Goal: Task Accomplishment & Management: Complete application form

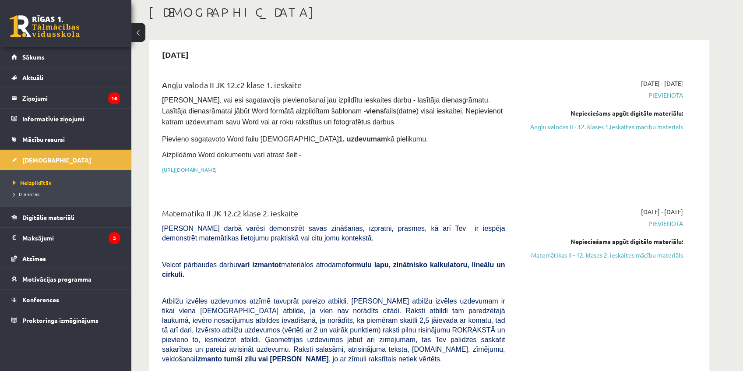
scroll to position [7, 0]
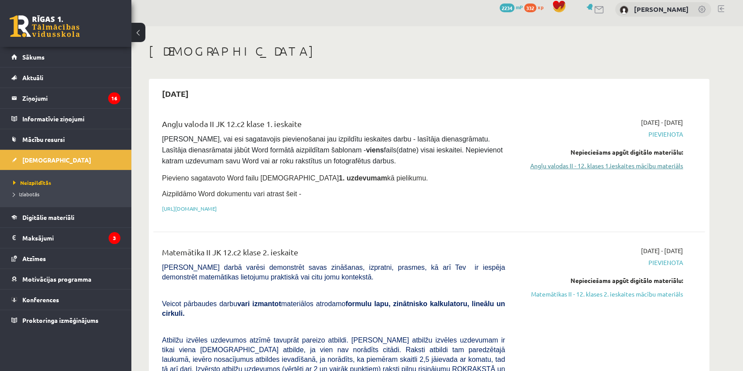
click at [644, 166] on link "Angļu valodas II - 12. klases 1.ieskaites mācību materiāls" at bounding box center [600, 165] width 165 height 9
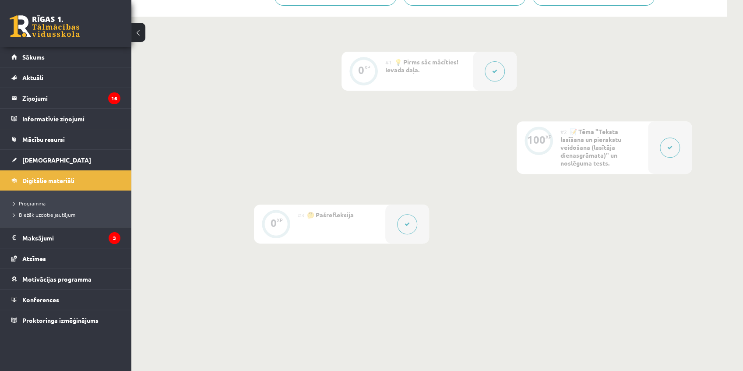
scroll to position [220, 0]
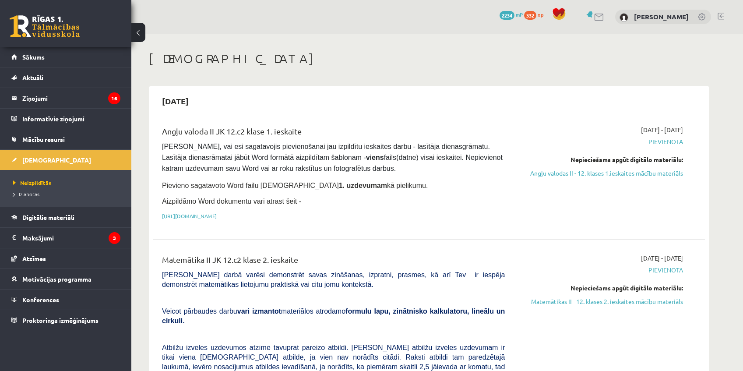
scroll to position [7, 0]
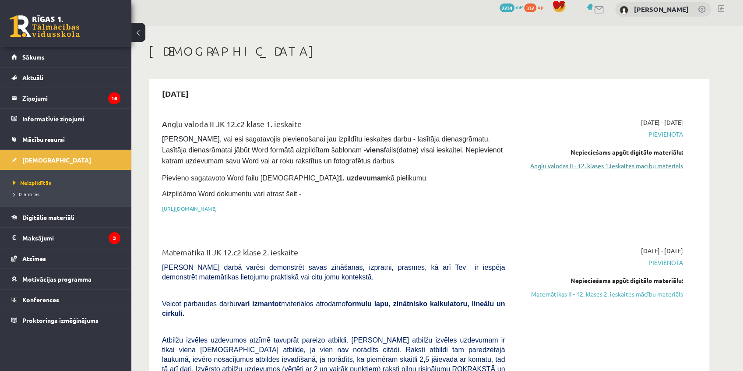
click at [565, 166] on link "Angļu valodas II - 12. klases 1.ieskaites mācību materiāls" at bounding box center [600, 165] width 165 height 9
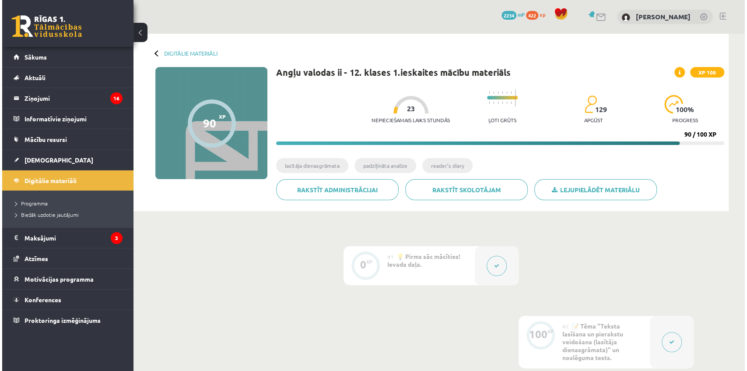
scroll to position [220, 0]
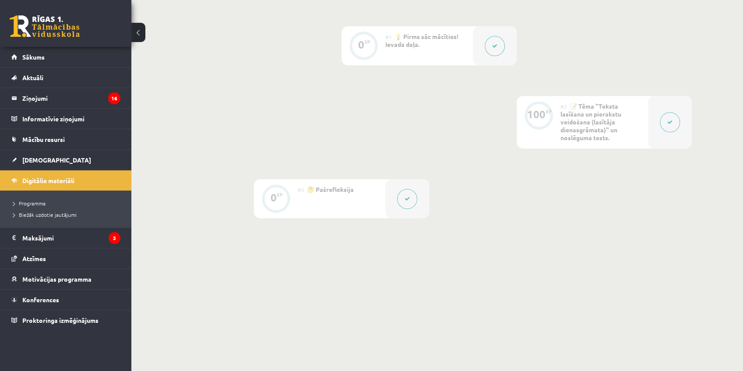
click at [407, 194] on button at bounding box center [407, 199] width 20 height 20
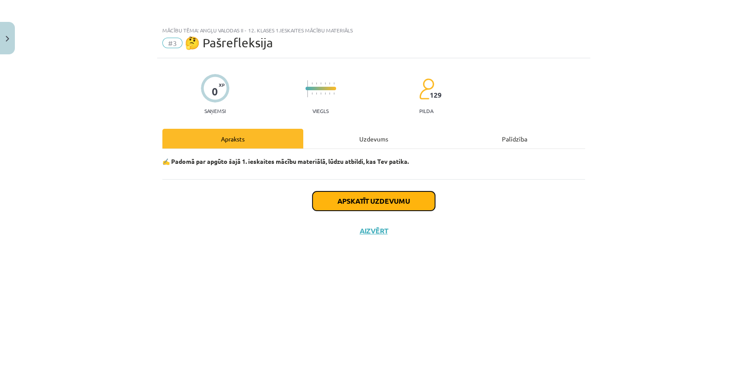
click at [420, 201] on button "Apskatīt uzdevumu" at bounding box center [374, 200] width 123 height 19
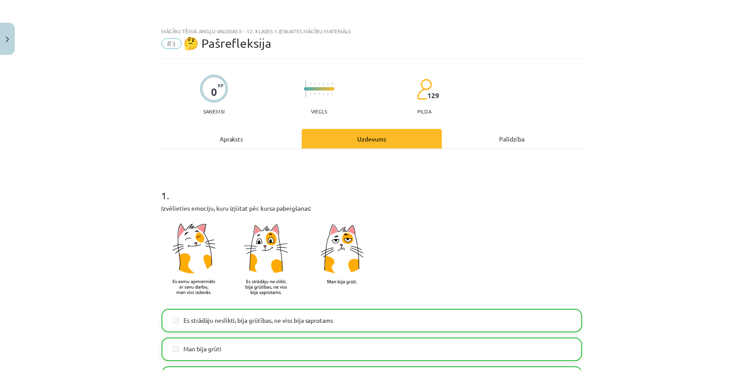
scroll to position [721, 0]
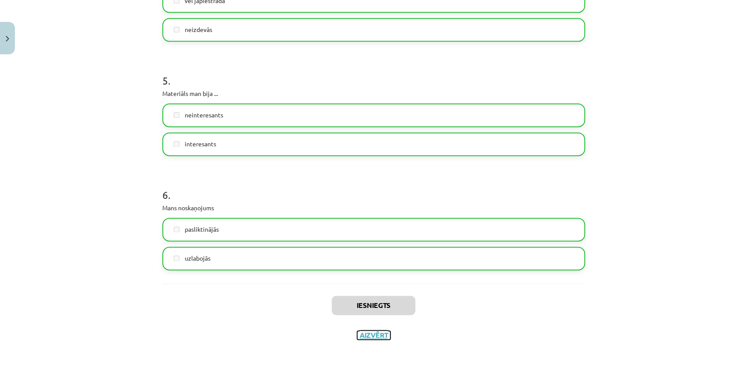
click at [370, 332] on button "Aizvērt" at bounding box center [373, 335] width 33 height 9
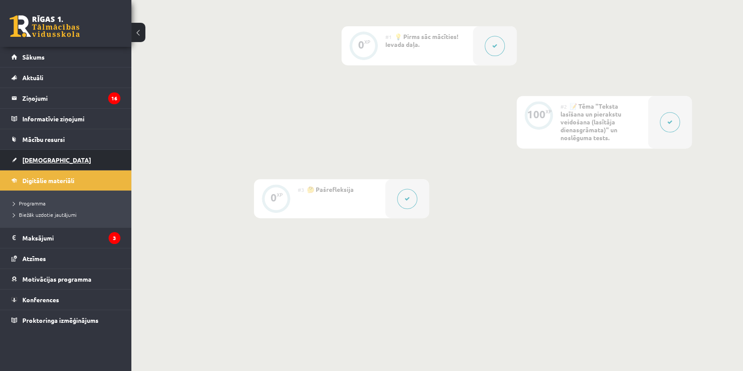
click at [32, 161] on span "[DEMOGRAPHIC_DATA]" at bounding box center [56, 160] width 69 height 8
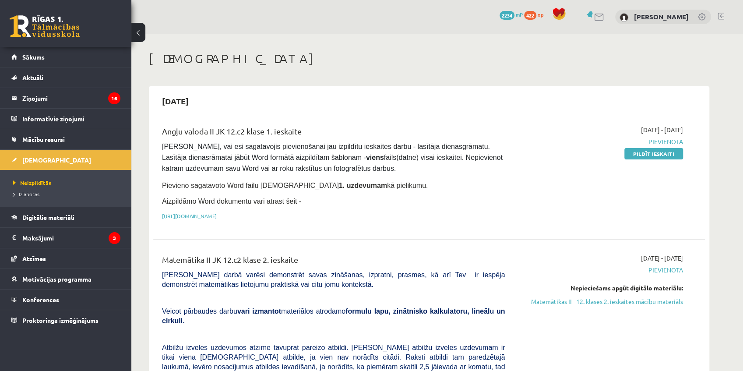
scroll to position [155, 0]
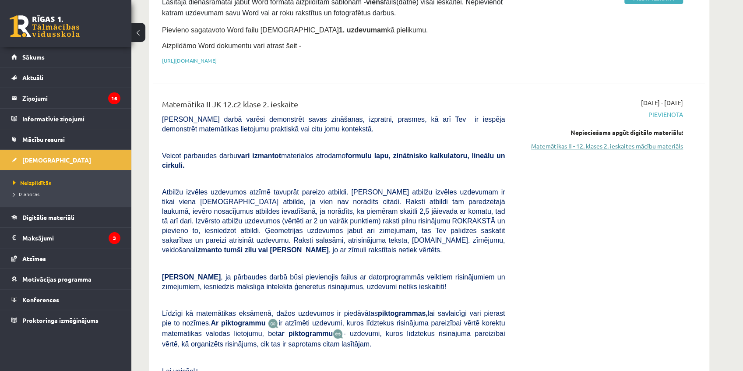
click at [626, 145] on link "Matemātikas II - 12. klases 2. ieskaites mācību materiāls" at bounding box center [600, 145] width 165 height 9
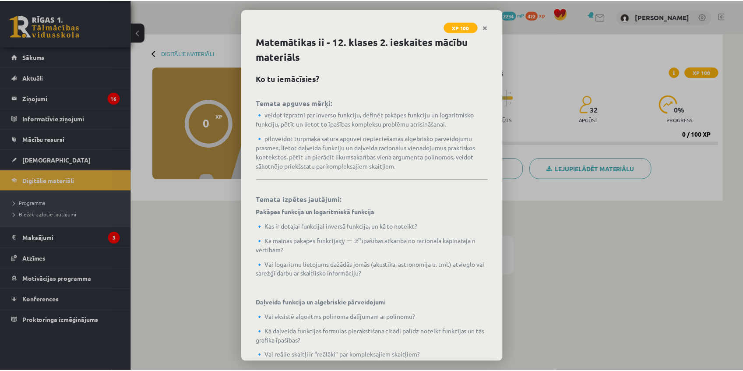
scroll to position [162, 0]
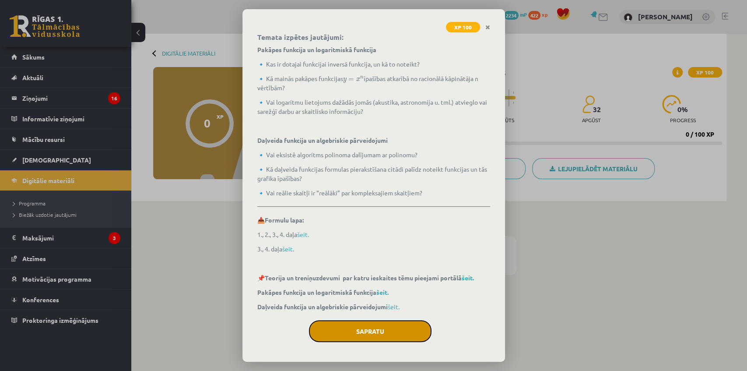
click at [374, 329] on button "Sapratu" at bounding box center [370, 331] width 123 height 22
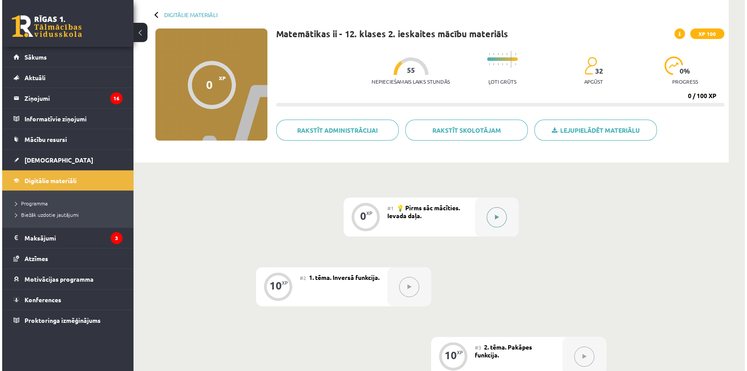
scroll to position [78, 0]
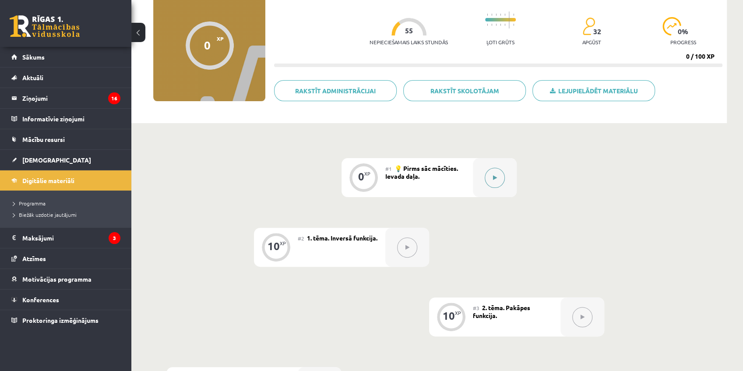
click at [493, 176] on icon at bounding box center [495, 177] width 4 height 5
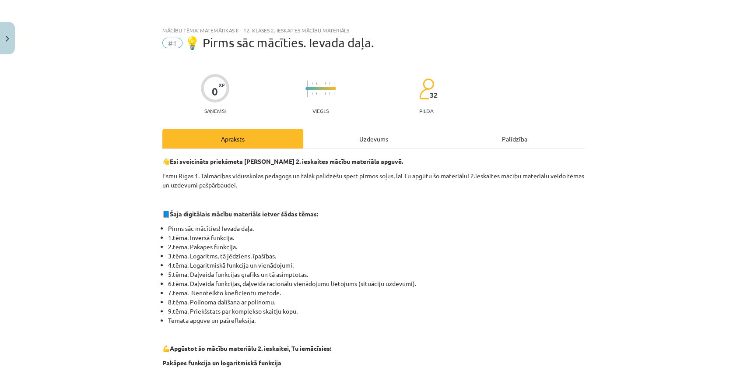
scroll to position [504, 0]
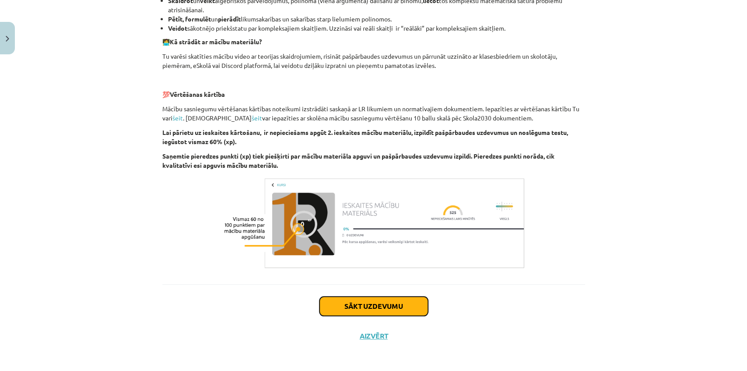
click at [367, 302] on button "Sākt uzdevumu" at bounding box center [374, 305] width 109 height 19
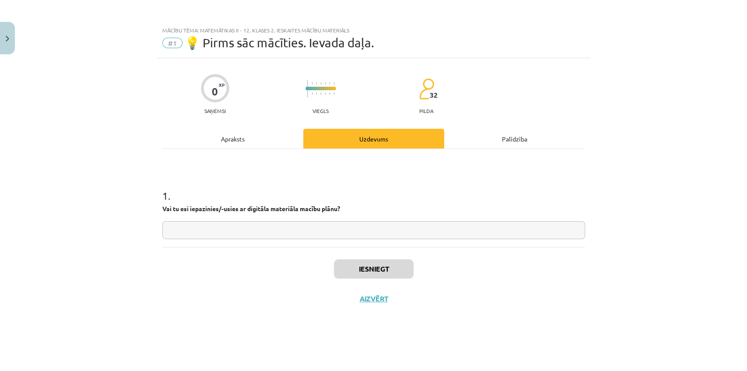
scroll to position [0, 0]
click at [313, 231] on input "text" at bounding box center [373, 230] width 423 height 18
type input "*"
click at [374, 268] on button "Iesniegt" at bounding box center [374, 268] width 80 height 19
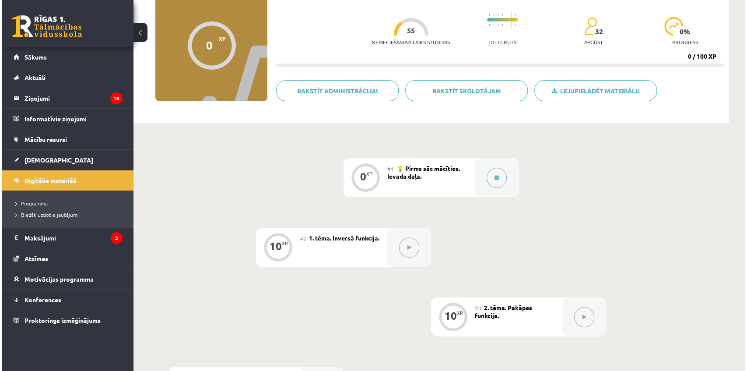
scroll to position [194, 0]
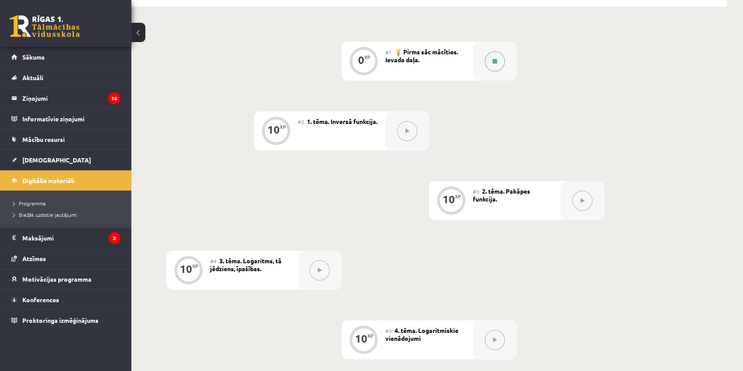
click at [502, 55] on button at bounding box center [495, 61] width 20 height 20
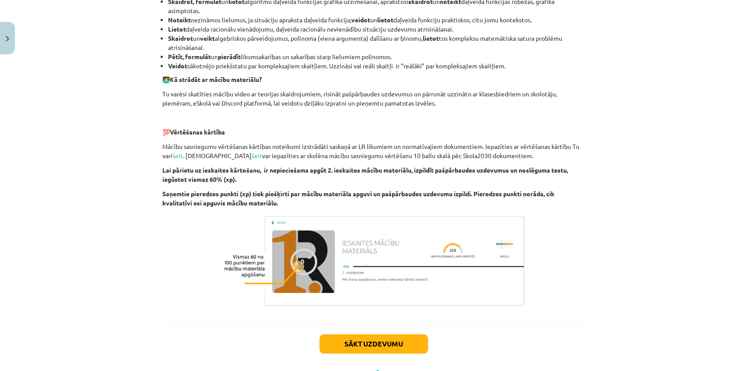
scroll to position [504, 0]
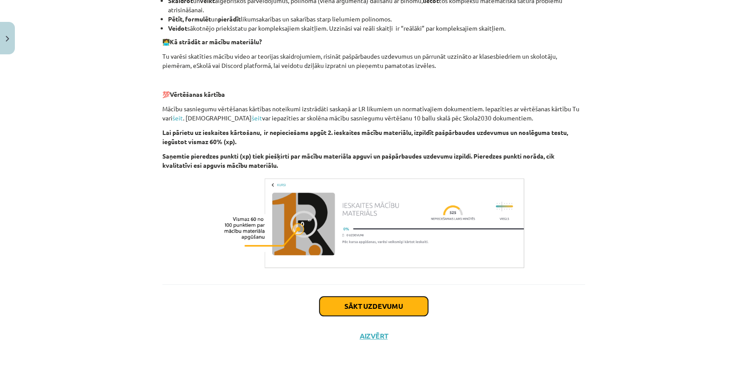
click at [370, 299] on button "Sākt uzdevumu" at bounding box center [374, 305] width 109 height 19
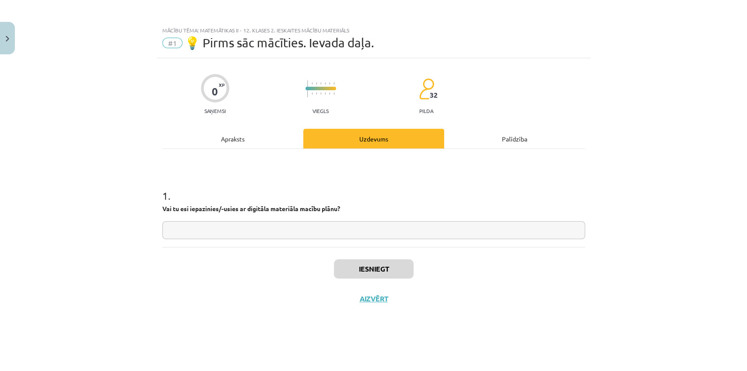
click at [381, 236] on input "text" at bounding box center [373, 230] width 423 height 18
type input "*"
click at [377, 264] on button "Iesniegt" at bounding box center [374, 268] width 80 height 19
click at [382, 303] on button "Nākamā nodarbība" at bounding box center [374, 304] width 86 height 20
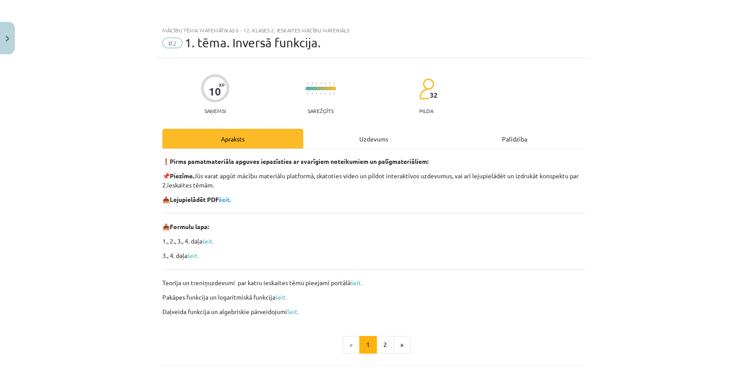
scroll to position [81, 0]
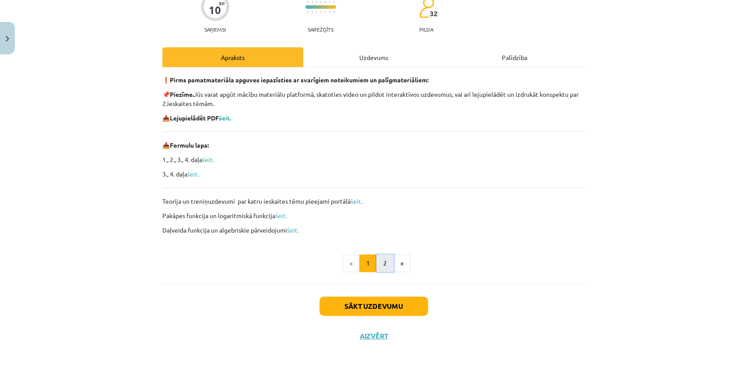
click at [379, 266] on button "2" at bounding box center [386, 263] width 18 height 18
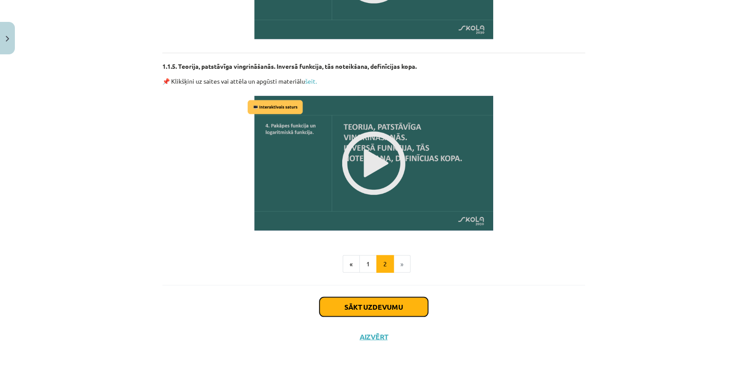
click at [394, 301] on button "Sākt uzdevumu" at bounding box center [374, 306] width 109 height 19
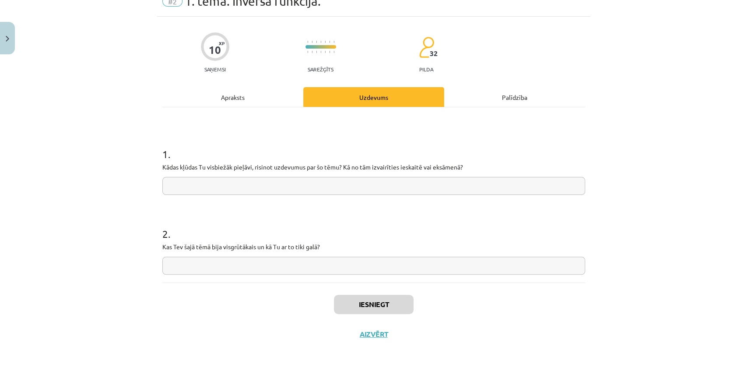
scroll to position [22, 0]
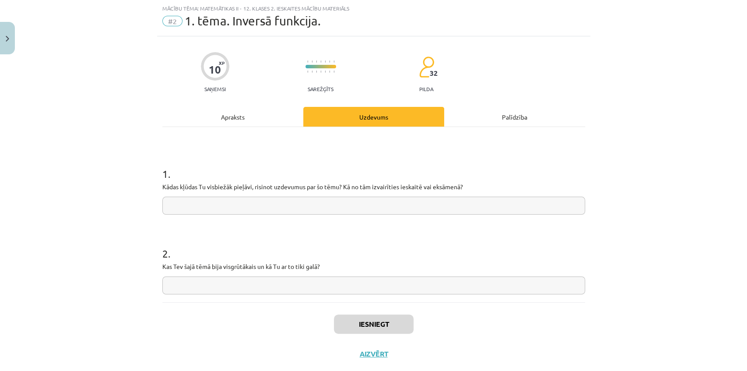
click at [278, 204] on input "text" at bounding box center [373, 206] width 423 height 18
type input "*"
click at [250, 284] on input "text" at bounding box center [373, 285] width 423 height 18
type input "*"
click at [372, 323] on button "Iesniegt" at bounding box center [374, 323] width 80 height 19
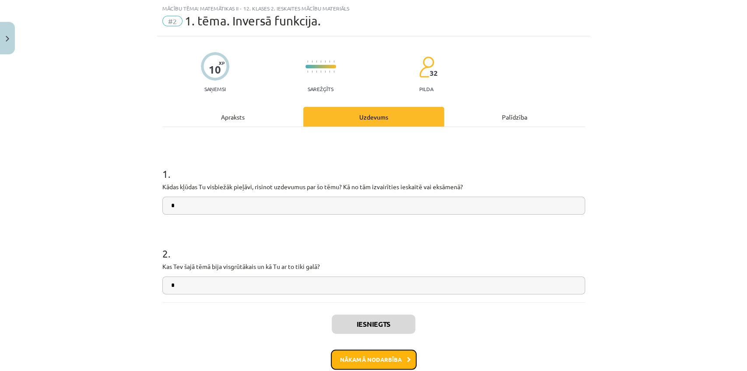
click at [376, 360] on button "Nākamā nodarbība" at bounding box center [374, 359] width 86 height 20
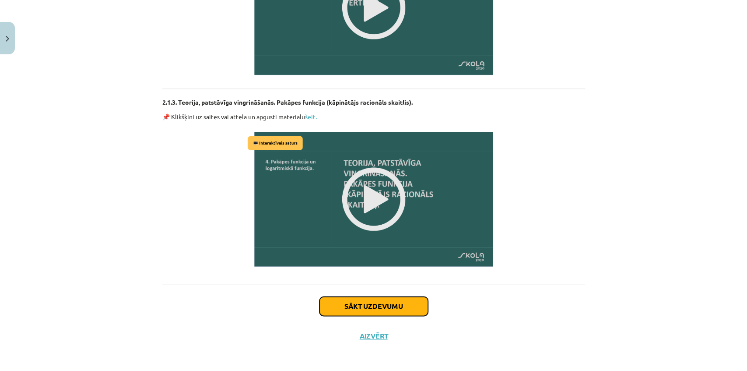
click at [366, 300] on button "Sākt uzdevumu" at bounding box center [374, 305] width 109 height 19
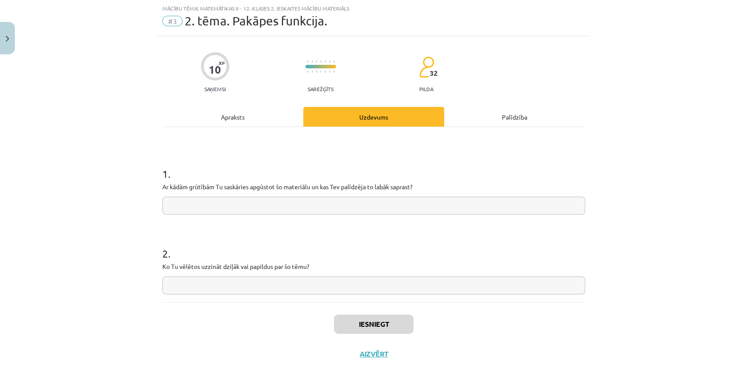
click at [299, 212] on input "text" at bounding box center [373, 206] width 423 height 18
type input "*"
click at [280, 287] on input "text" at bounding box center [373, 285] width 423 height 18
type input "*"
click at [366, 320] on button "Iesniegt" at bounding box center [374, 323] width 80 height 19
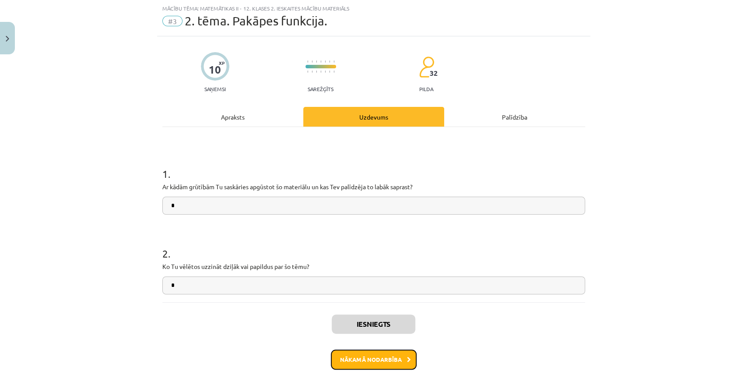
click at [388, 361] on button "Nākamā nodarbība" at bounding box center [374, 359] width 86 height 20
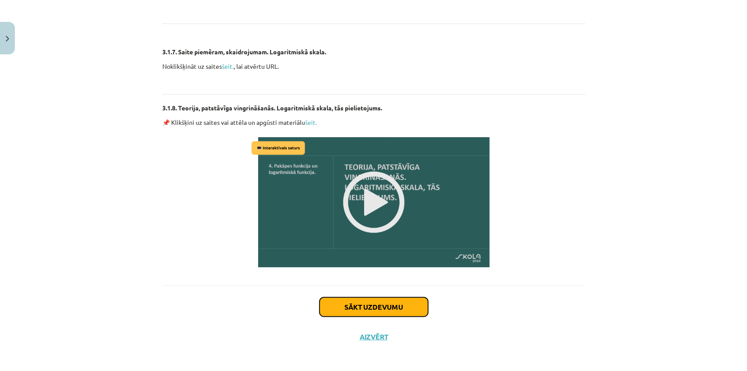
click at [366, 303] on button "Sākt uzdevumu" at bounding box center [374, 306] width 109 height 19
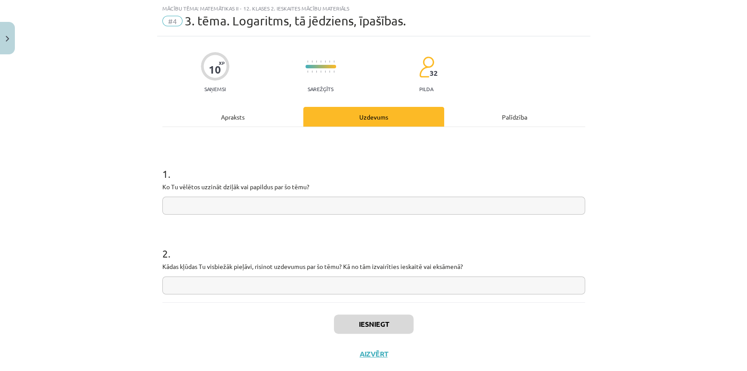
click at [319, 204] on input "text" at bounding box center [373, 206] width 423 height 18
type input "*"
click at [260, 285] on input "text" at bounding box center [373, 285] width 423 height 18
type input "*"
click at [382, 318] on button "Iesniegt" at bounding box center [374, 323] width 80 height 19
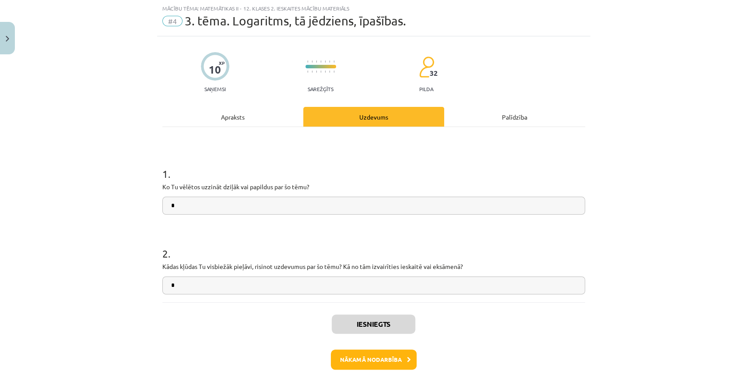
scroll to position [68, 0]
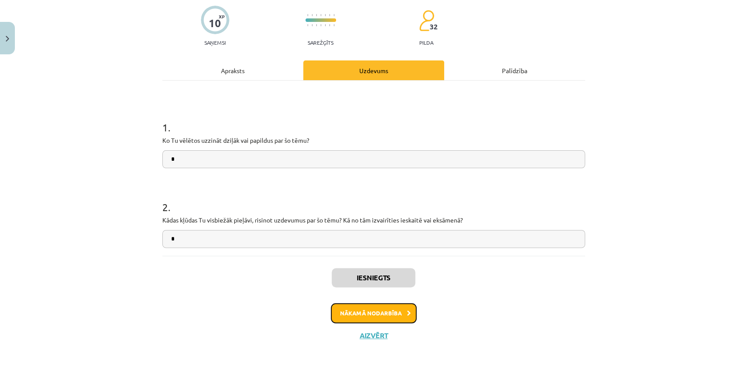
click at [370, 308] on button "Nākamā nodarbība" at bounding box center [374, 313] width 86 height 20
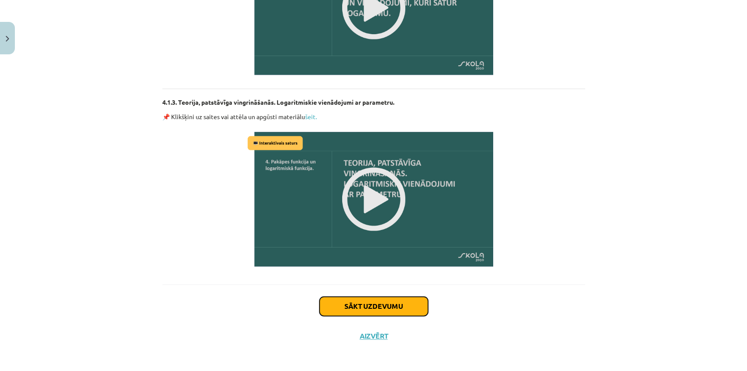
click at [366, 299] on button "Sākt uzdevumu" at bounding box center [374, 305] width 109 height 19
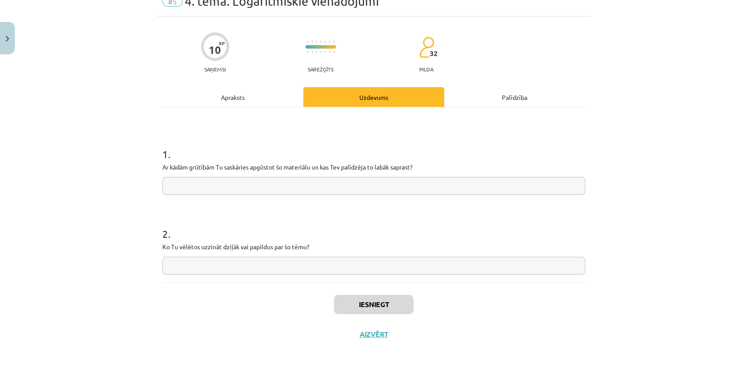
scroll to position [22, 0]
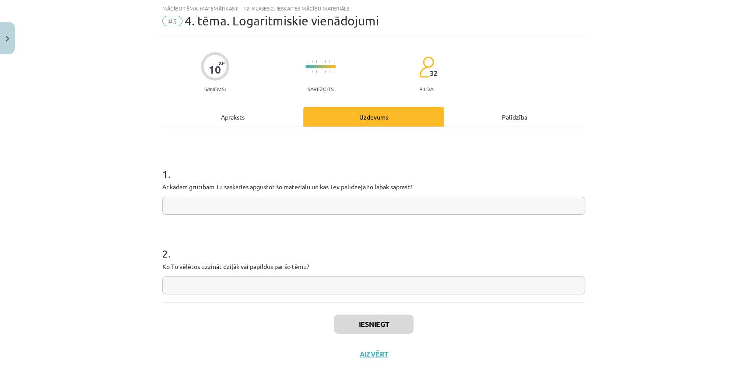
click at [353, 200] on input "text" at bounding box center [373, 206] width 423 height 18
type input "*"
click at [309, 281] on input "text" at bounding box center [373, 285] width 423 height 18
type input "*"
click at [366, 321] on button "Iesniegt" at bounding box center [374, 323] width 80 height 19
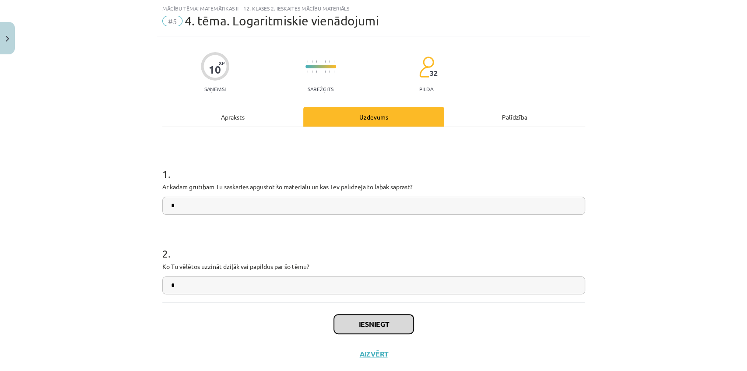
scroll to position [0, 0]
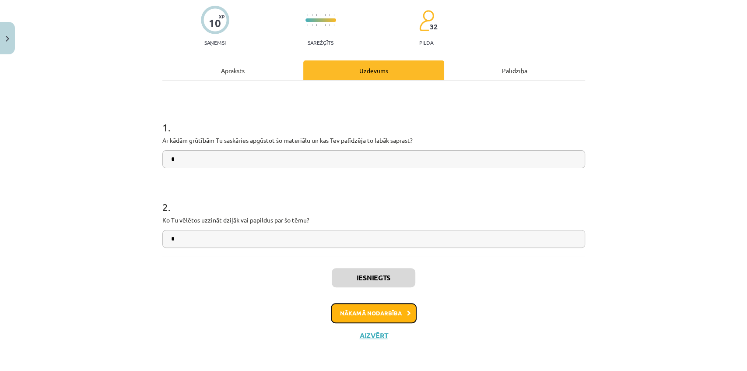
click at [372, 315] on button "Nākamā nodarbība" at bounding box center [374, 313] width 86 height 20
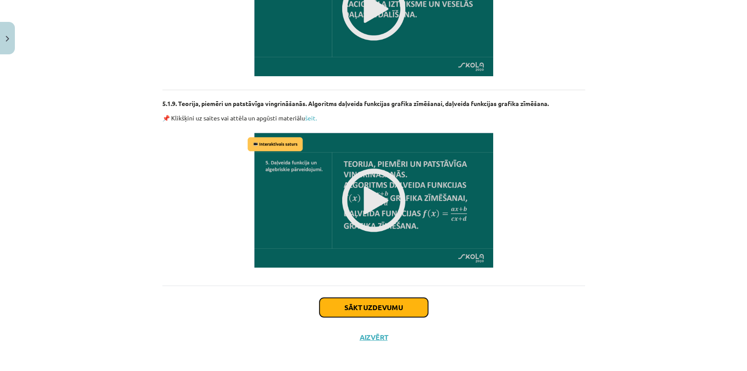
click at [368, 301] on button "Sākt uzdevumu" at bounding box center [374, 307] width 109 height 19
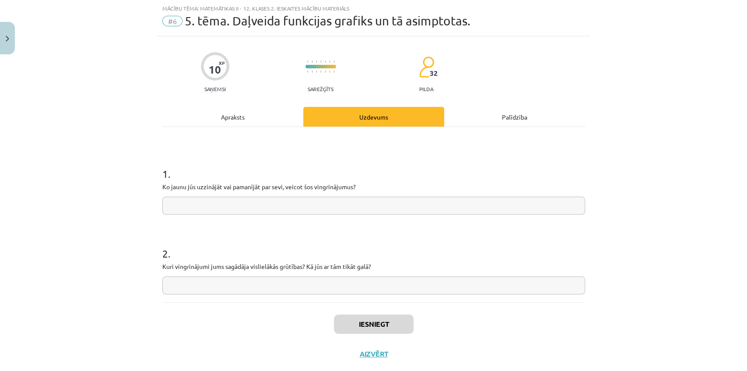
click at [312, 200] on input "text" at bounding box center [373, 206] width 423 height 18
type input "*"
drag, startPoint x: 313, startPoint y: 278, endPoint x: 315, endPoint y: 289, distance: 10.8
click at [313, 280] on input "text" at bounding box center [373, 285] width 423 height 18
type input "*"
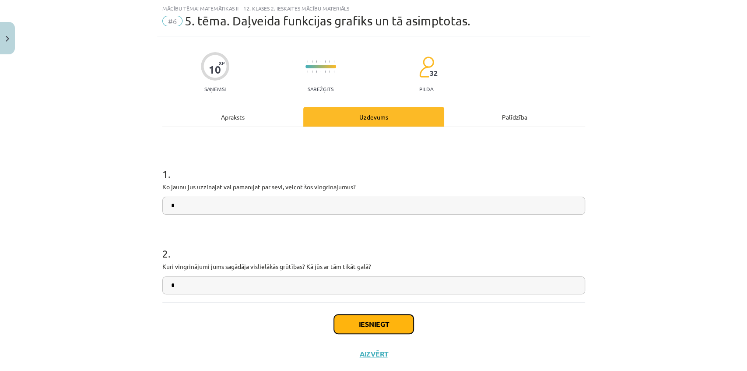
click at [358, 321] on button "Iesniegt" at bounding box center [374, 323] width 80 height 19
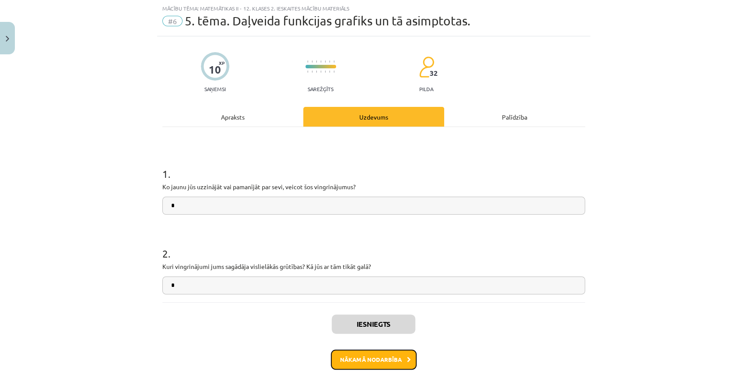
click at [375, 359] on button "Nākamā nodarbība" at bounding box center [374, 359] width 86 height 20
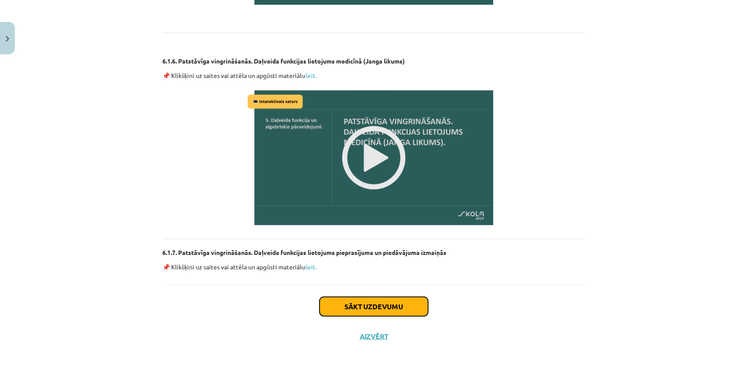
click at [366, 303] on button "Sākt uzdevumu" at bounding box center [374, 306] width 109 height 19
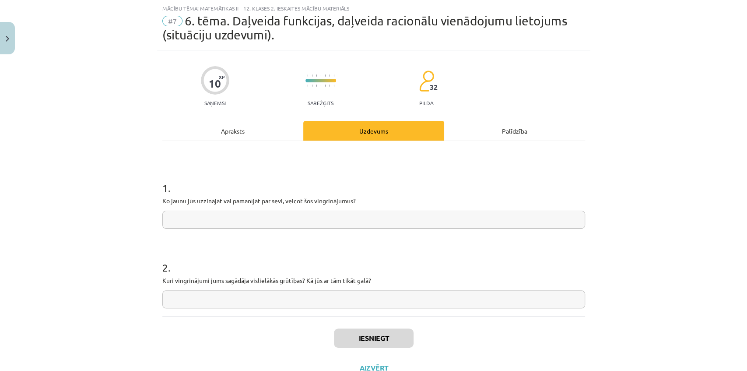
click at [331, 215] on input "text" at bounding box center [373, 220] width 423 height 18
type input "*"
click at [324, 299] on input "text" at bounding box center [373, 299] width 423 height 18
type input "*"
click at [356, 332] on button "Iesniegt" at bounding box center [374, 337] width 80 height 19
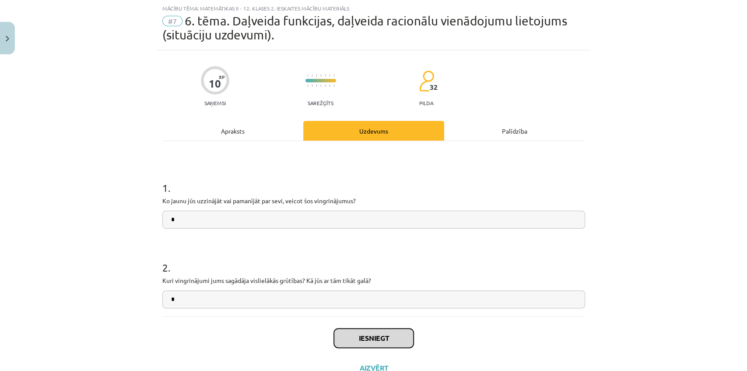
scroll to position [55, 0]
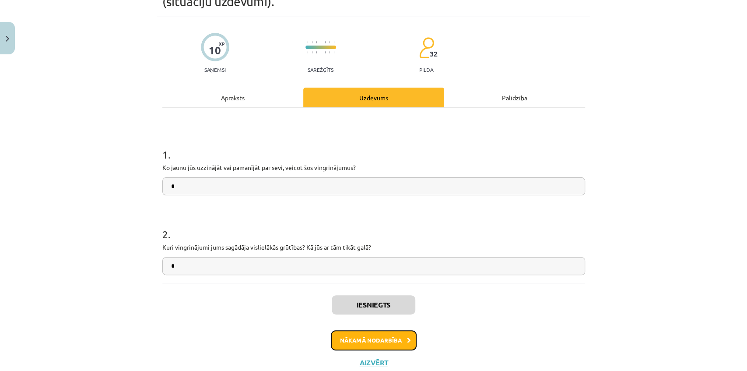
click at [366, 342] on button "Nākamā nodarbība" at bounding box center [374, 340] width 86 height 20
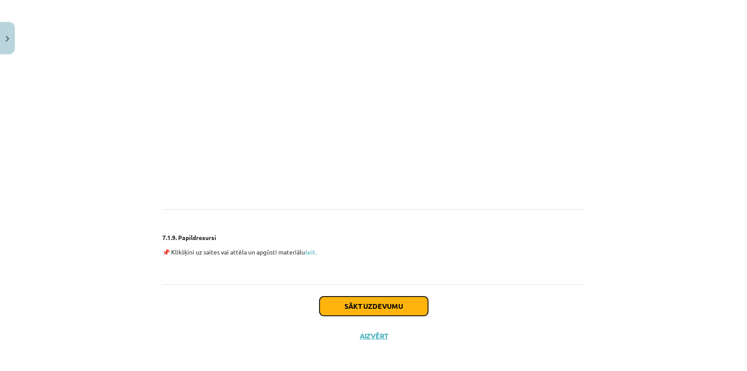
click at [352, 303] on button "Sākt uzdevumu" at bounding box center [374, 305] width 109 height 19
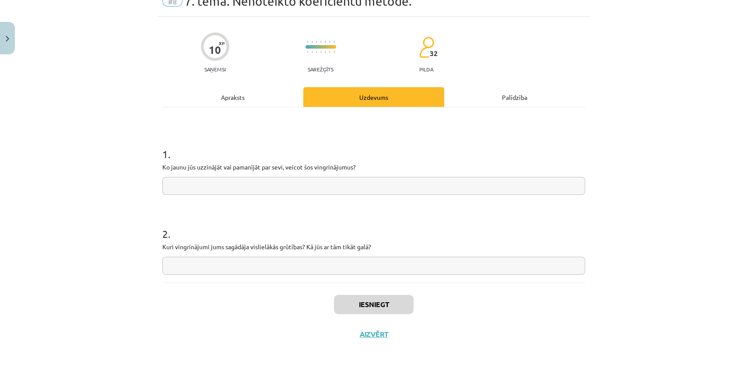
scroll to position [22, 0]
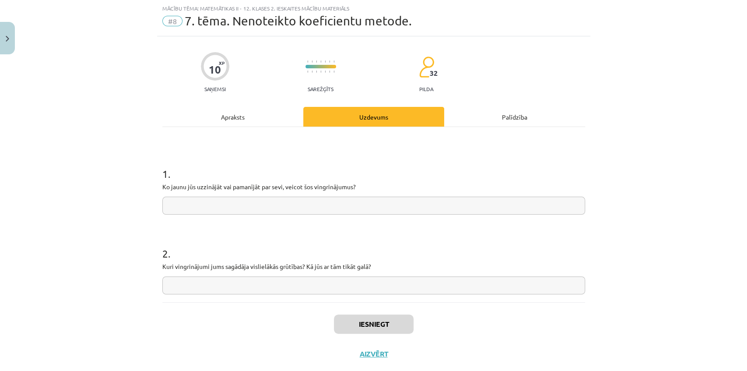
drag, startPoint x: 335, startPoint y: 204, endPoint x: 333, endPoint y: 213, distance: 9.3
click at [334, 204] on input "text" at bounding box center [373, 206] width 423 height 18
type input "*"
click at [327, 276] on input "text" at bounding box center [373, 285] width 423 height 18
type input "*"
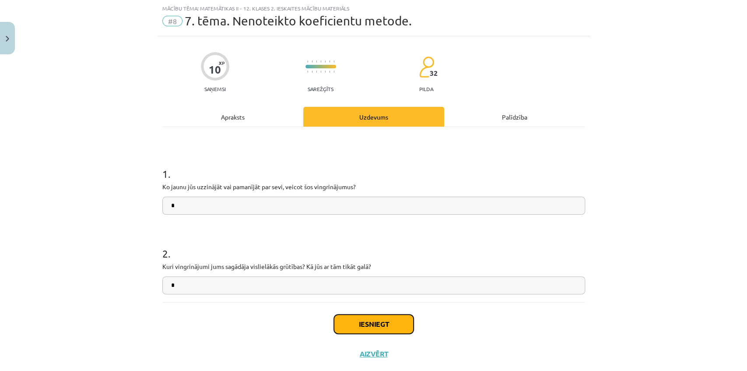
click at [346, 324] on button "Iesniegt" at bounding box center [374, 323] width 80 height 19
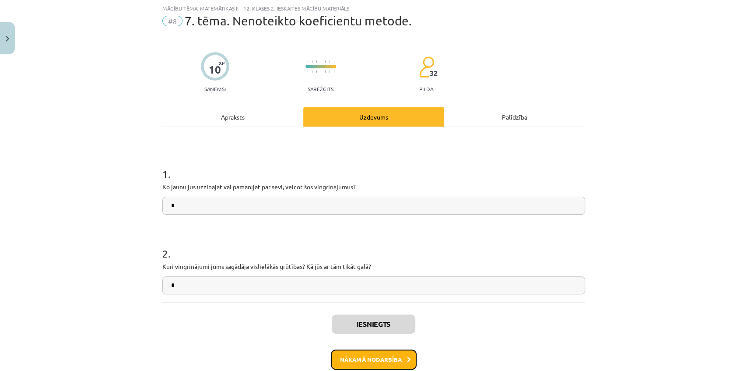
click at [383, 360] on button "Nākamā nodarbība" at bounding box center [374, 359] width 86 height 20
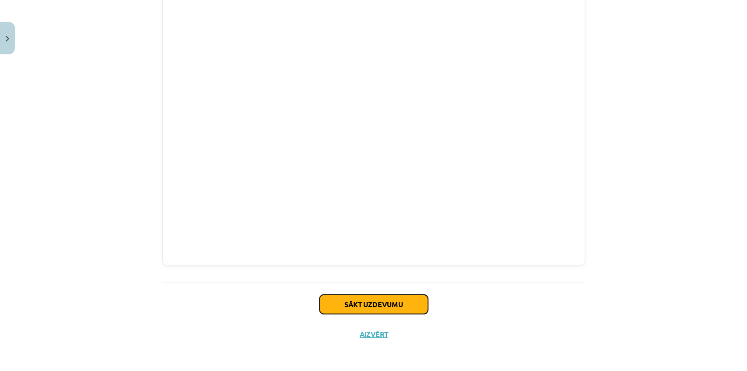
click at [359, 302] on button "Sākt uzdevumu" at bounding box center [374, 304] width 109 height 19
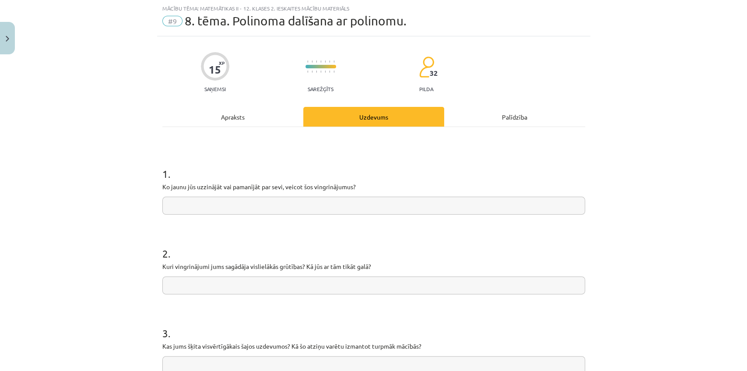
click at [317, 208] on input "text" at bounding box center [373, 206] width 423 height 18
type input "*"
click at [304, 283] on input "text" at bounding box center [373, 285] width 423 height 18
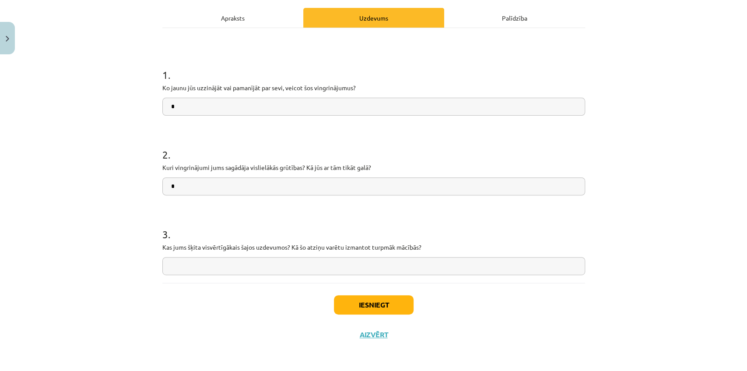
type input "*"
click at [297, 264] on input "text" at bounding box center [373, 266] width 423 height 18
type input "*"
click at [371, 302] on button "Iesniegt" at bounding box center [374, 304] width 80 height 19
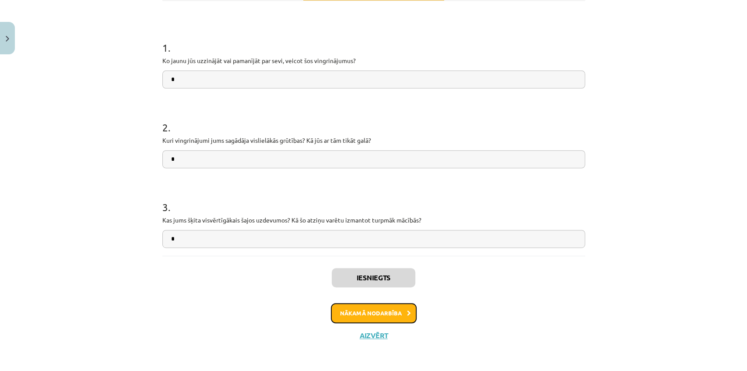
click at [370, 314] on button "Nākamā nodarbība" at bounding box center [374, 313] width 86 height 20
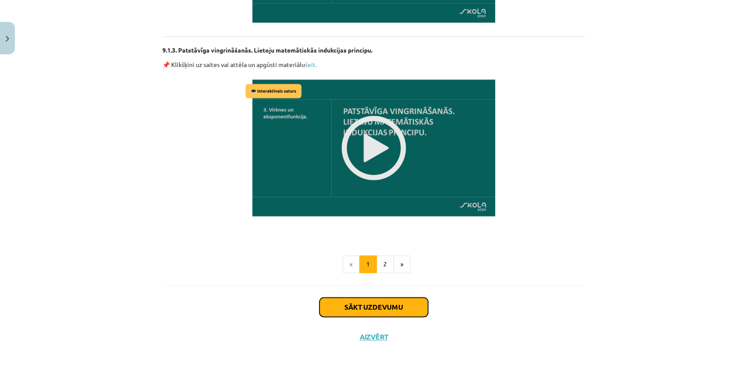
click at [353, 300] on button "Sākt uzdevumu" at bounding box center [374, 306] width 109 height 19
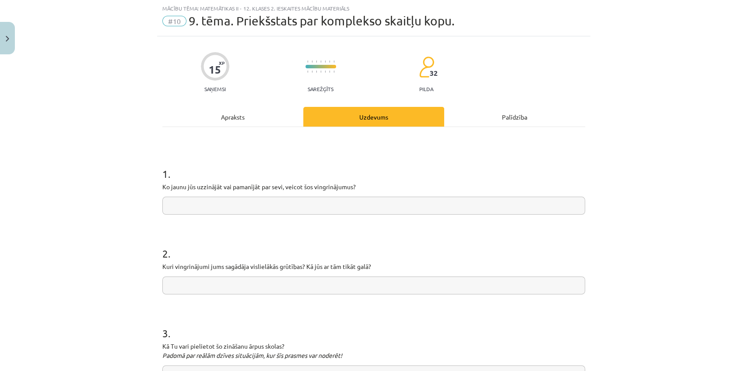
click at [338, 211] on input "text" at bounding box center [373, 206] width 423 height 18
type input "*"
click at [313, 283] on input "text" at bounding box center [373, 285] width 423 height 18
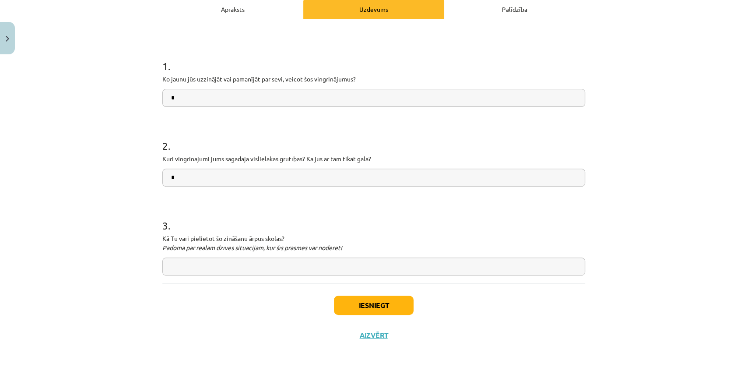
type input "*"
click at [306, 271] on input "text" at bounding box center [373, 266] width 423 height 18
type input "*"
click at [397, 313] on button "Iesniegt" at bounding box center [374, 305] width 80 height 19
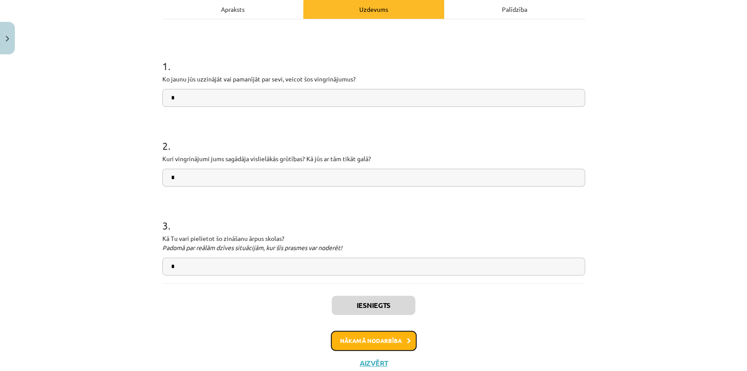
click at [385, 340] on button "Nākamā nodarbība" at bounding box center [374, 341] width 86 height 20
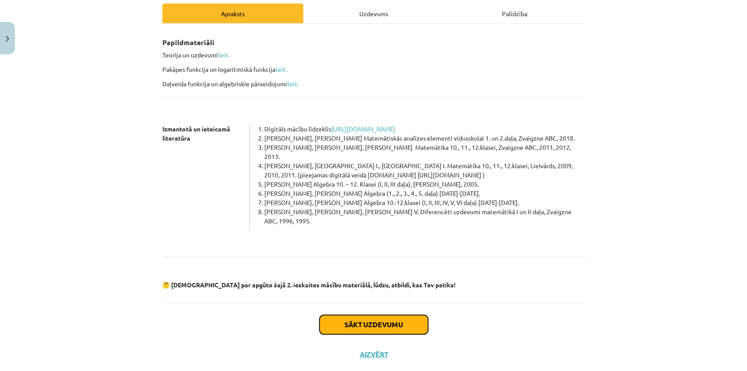
click at [363, 315] on button "Sākt uzdevumu" at bounding box center [374, 324] width 109 height 19
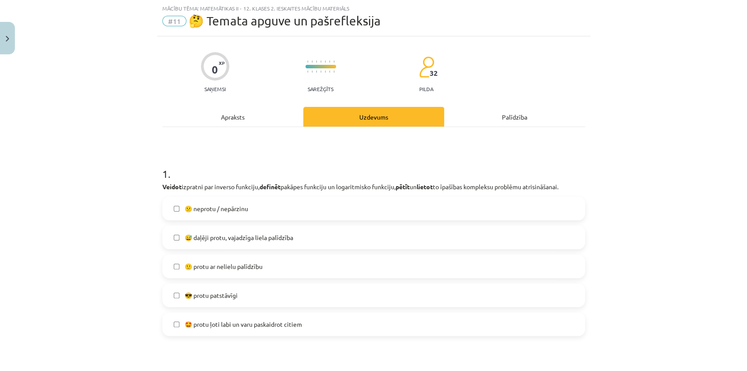
scroll to position [298, 0]
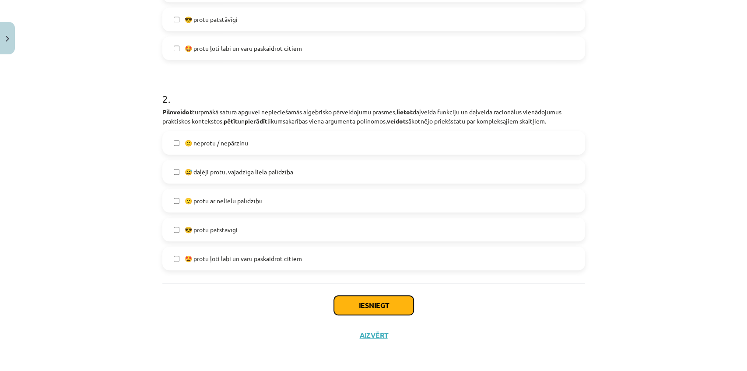
click at [395, 299] on button "Iesniegt" at bounding box center [374, 305] width 80 height 19
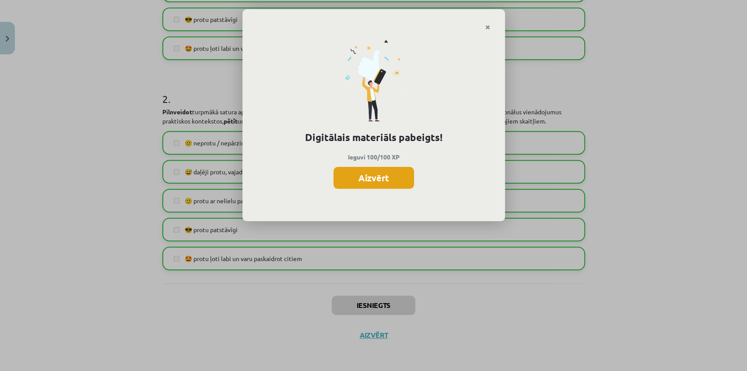
click at [370, 184] on button "Aizvērt" at bounding box center [374, 178] width 81 height 22
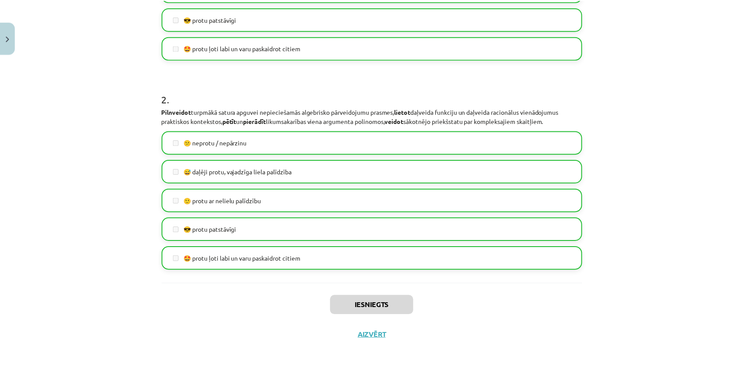
scroll to position [0, 0]
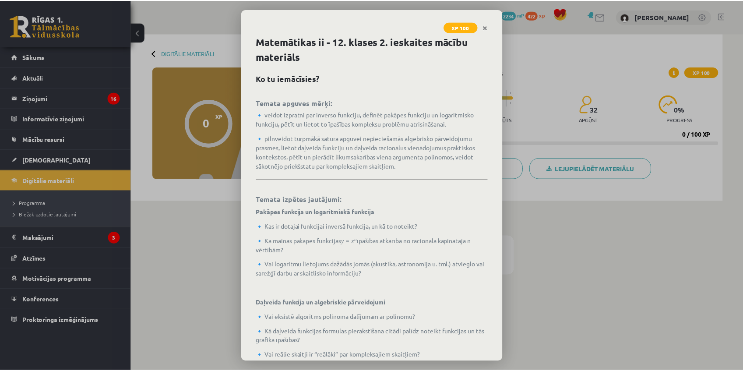
scroll to position [78, 0]
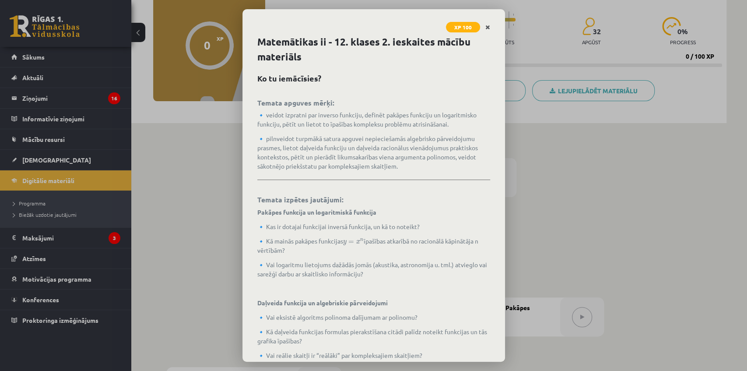
click at [490, 26] on link "Close" at bounding box center [487, 27] width 15 height 17
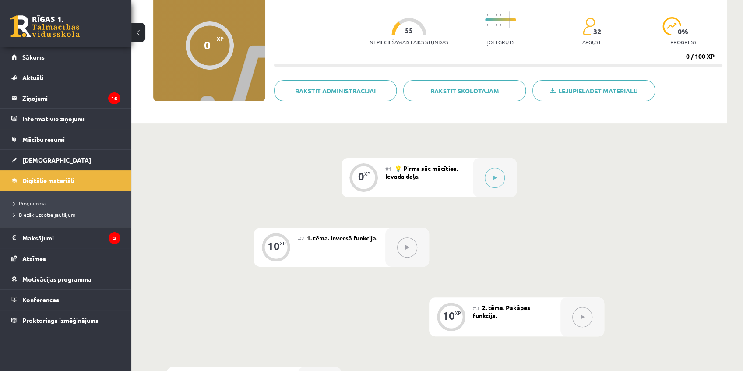
scroll to position [39, 0]
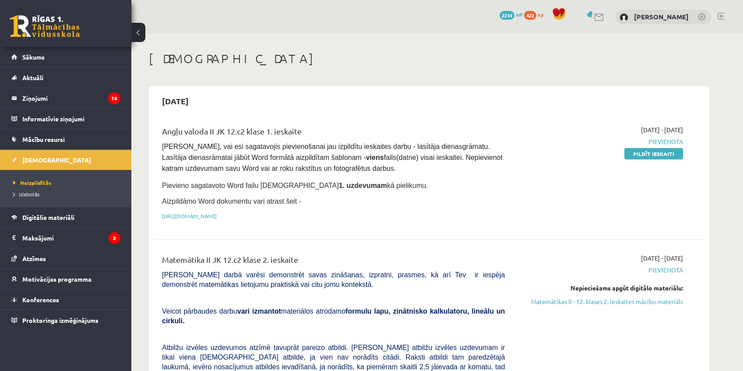
scroll to position [155, 0]
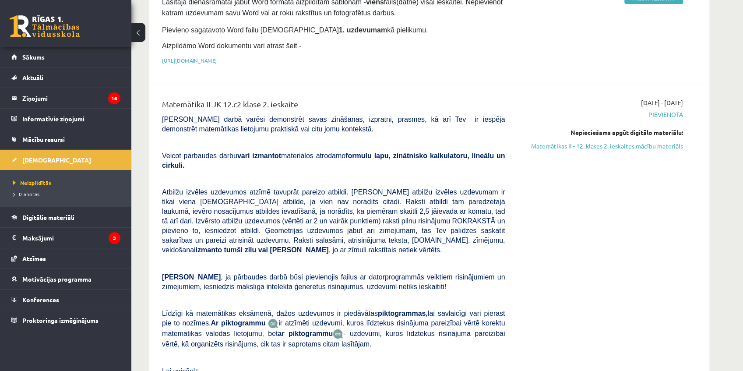
click at [553, 135] on div "Nepieciešams apgūt digitālo materiālu: Matemātikas II - 12. klases 2. ieskaites…" at bounding box center [600, 139] width 165 height 23
click at [557, 142] on link "Matemātikas II - 12. klases 2. ieskaites mācību materiāls" at bounding box center [600, 145] width 165 height 9
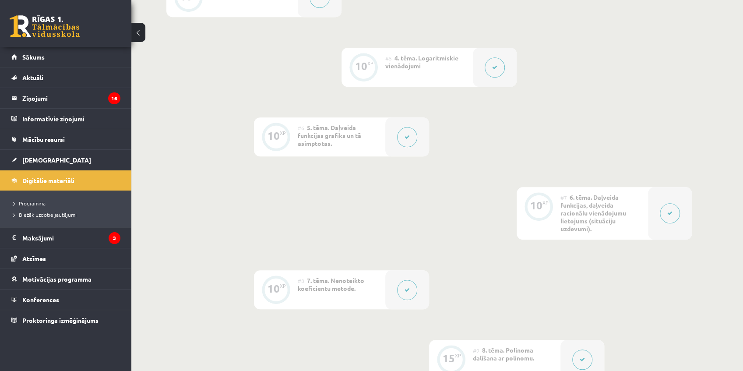
scroll to position [767, 0]
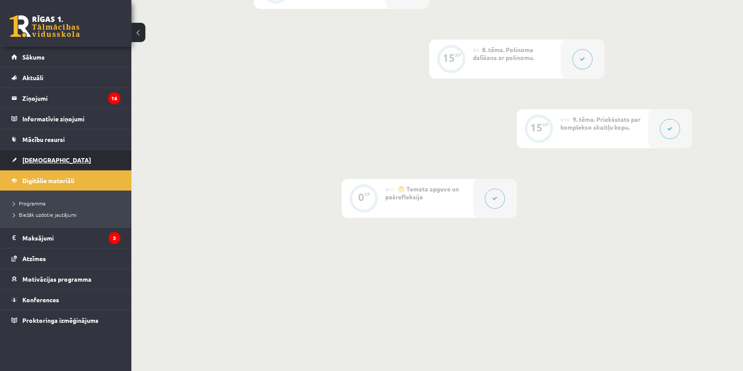
click at [30, 156] on span "[DEMOGRAPHIC_DATA]" at bounding box center [56, 160] width 69 height 8
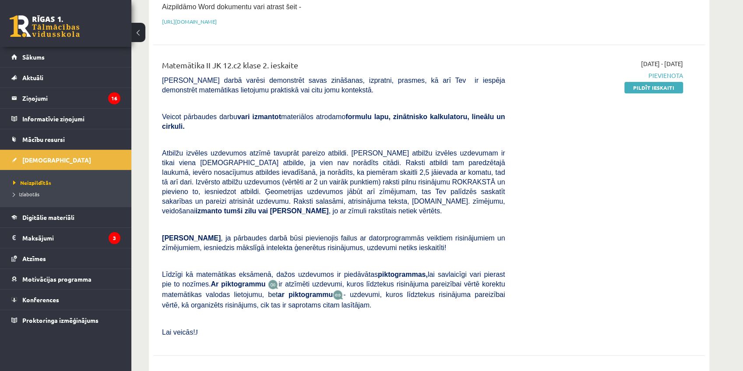
scroll to position [350, 0]
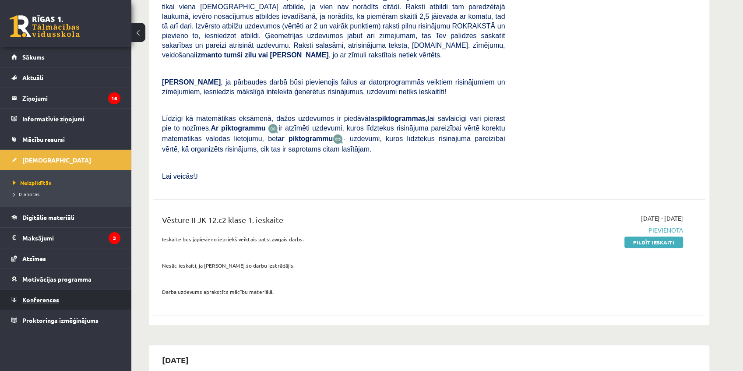
click at [48, 296] on span "Konferences" at bounding box center [40, 300] width 37 height 8
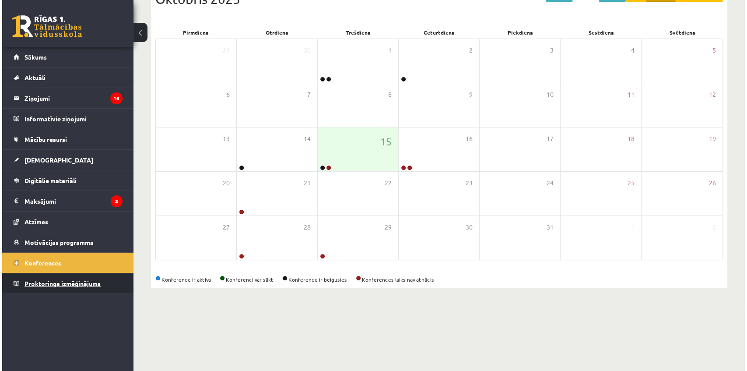
scroll to position [46, 0]
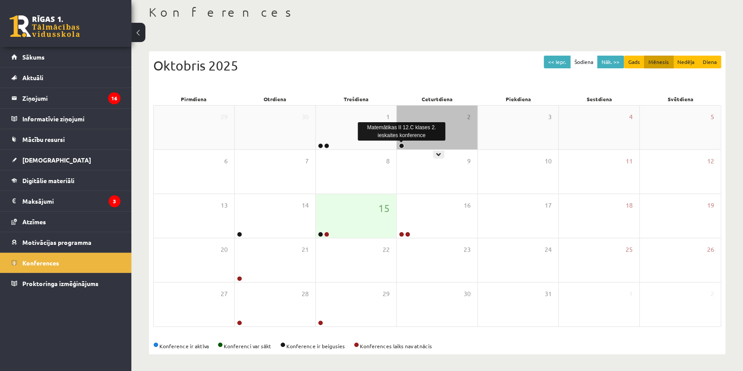
click at [401, 145] on link at bounding box center [401, 145] width 5 height 5
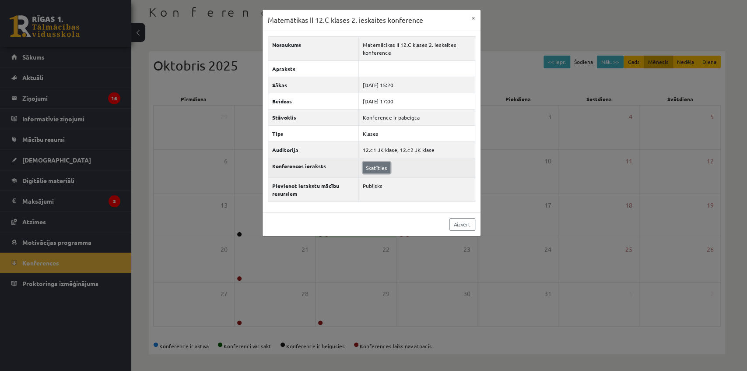
click at [384, 169] on link "Skatīties" at bounding box center [377, 167] width 28 height 11
